Goal: Transaction & Acquisition: Purchase product/service

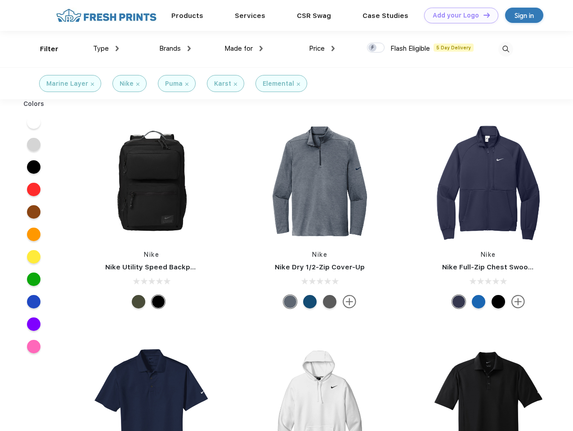
scroll to position [0, 0]
click at [457, 15] on link "Add your Logo Design Tool" at bounding box center [461, 16] width 74 height 16
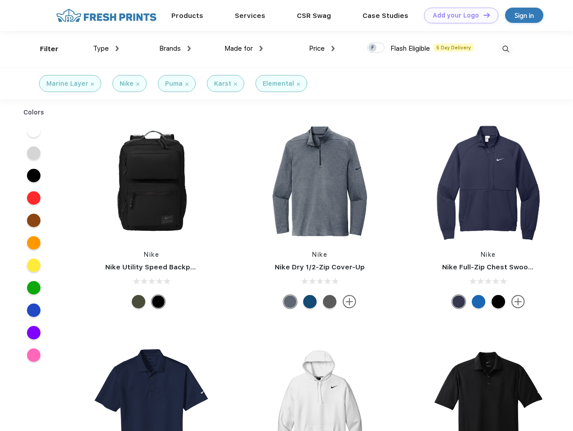
click at [0, 0] on div "Design Tool" at bounding box center [0, 0] width 0 height 0
click at [482, 15] on link "Add your Logo Design Tool" at bounding box center [461, 16] width 74 height 16
click at [43, 49] on div "Filter" at bounding box center [49, 49] width 18 height 10
click at [106, 49] on span "Type" at bounding box center [101, 48] width 16 height 8
click at [175, 49] on span "Brands" at bounding box center [170, 48] width 22 height 8
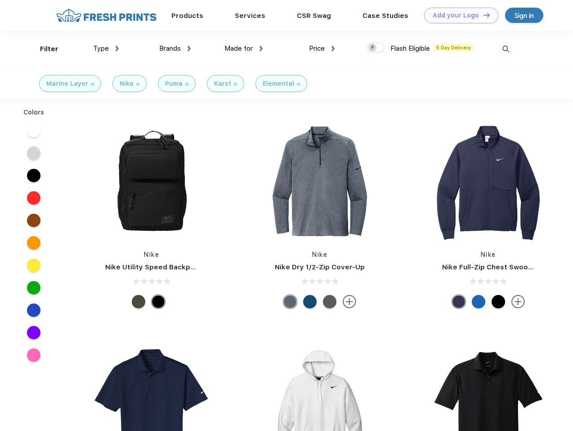
click at [244, 49] on span "Made for" at bounding box center [238, 48] width 28 height 8
click at [322, 49] on span "Price" at bounding box center [317, 48] width 16 height 8
click at [376, 48] on div at bounding box center [376, 48] width 18 height 10
click at [373, 48] on input "checkbox" at bounding box center [370, 45] width 6 height 6
click at [505, 49] on img at bounding box center [505, 49] width 15 height 15
